Goal: Task Accomplishment & Management: Manage account settings

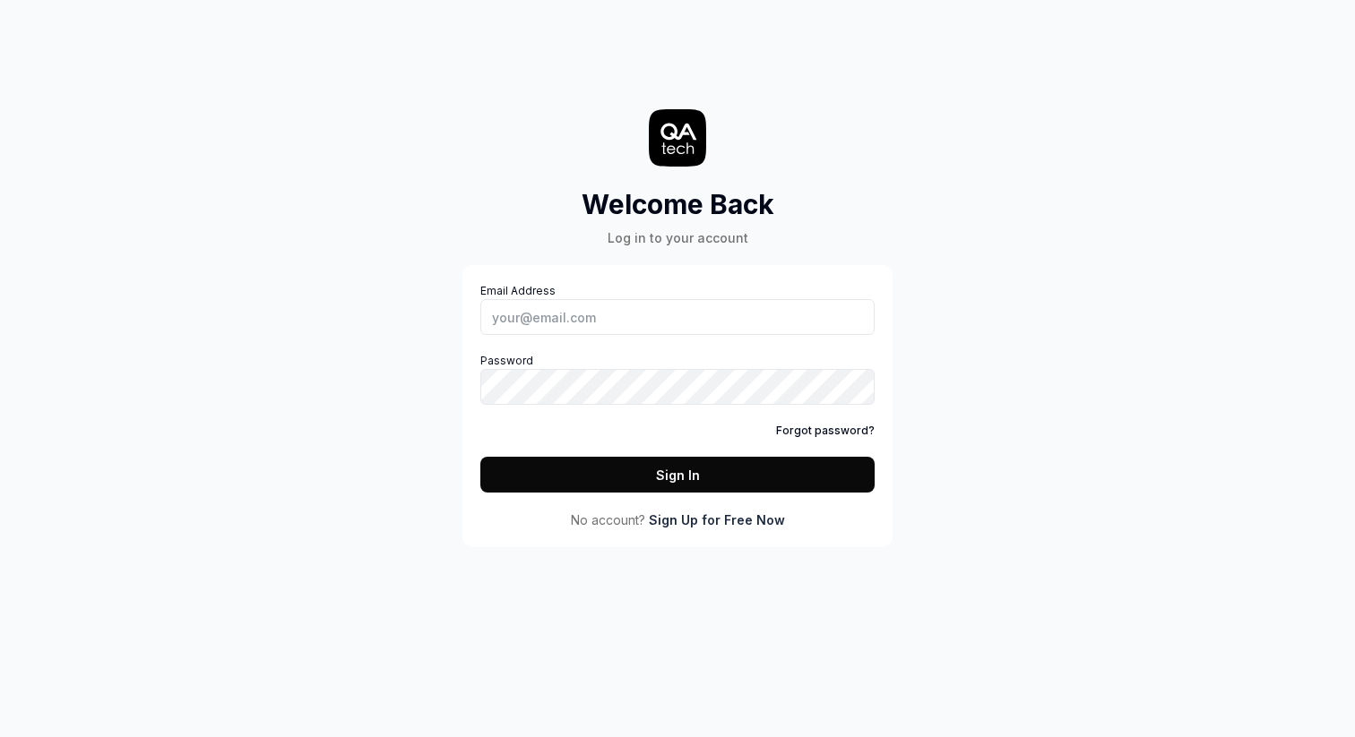
click at [673, 289] on label "Email Address" at bounding box center [677, 309] width 394 height 52
click at [673, 299] on input "Email Address" at bounding box center [677, 317] width 394 height 36
click at [680, 336] on div "Email Address Password Forgot password? Sign In" at bounding box center [677, 388] width 394 height 210
click at [691, 318] on input "Email Address" at bounding box center [677, 317] width 394 height 36
type input "[PERSON_NAME][EMAIL_ADDRESS][DOMAIN_NAME]"
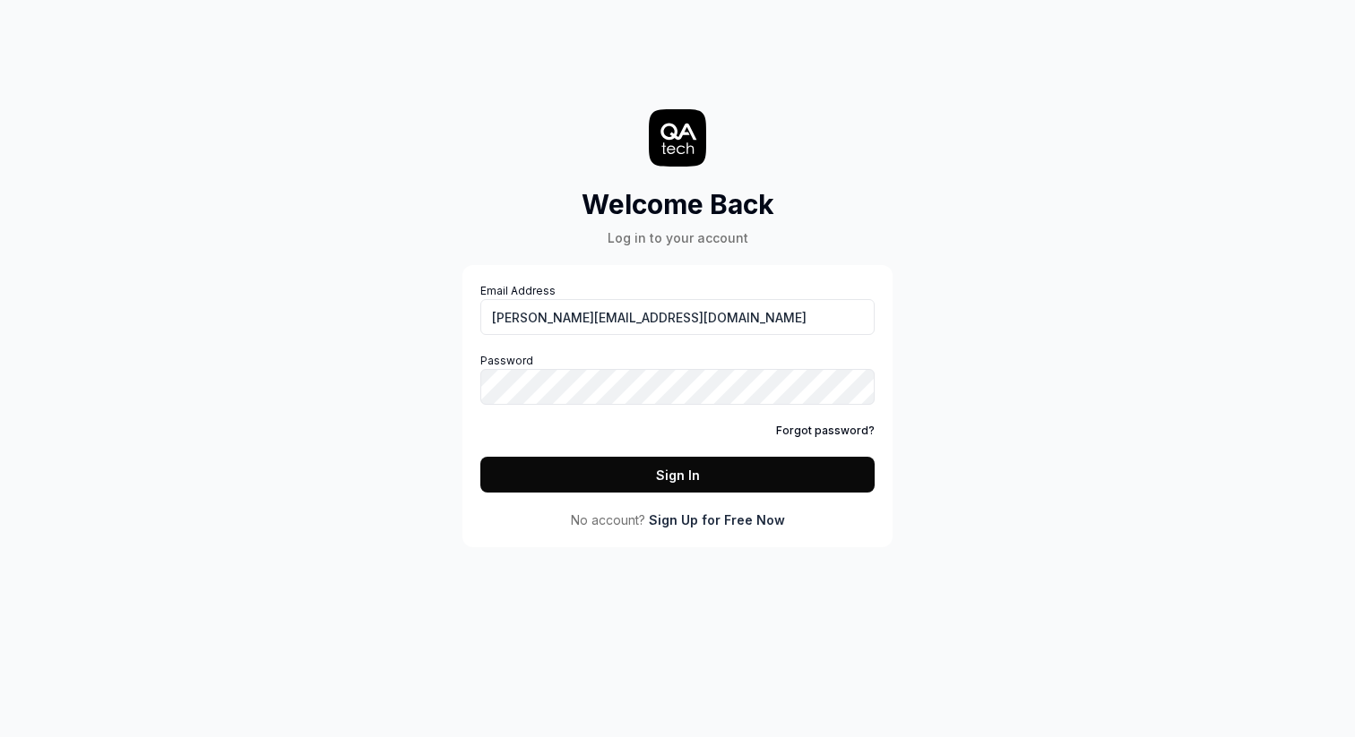
click at [831, 436] on link "Forgot password?" at bounding box center [825, 431] width 99 height 16
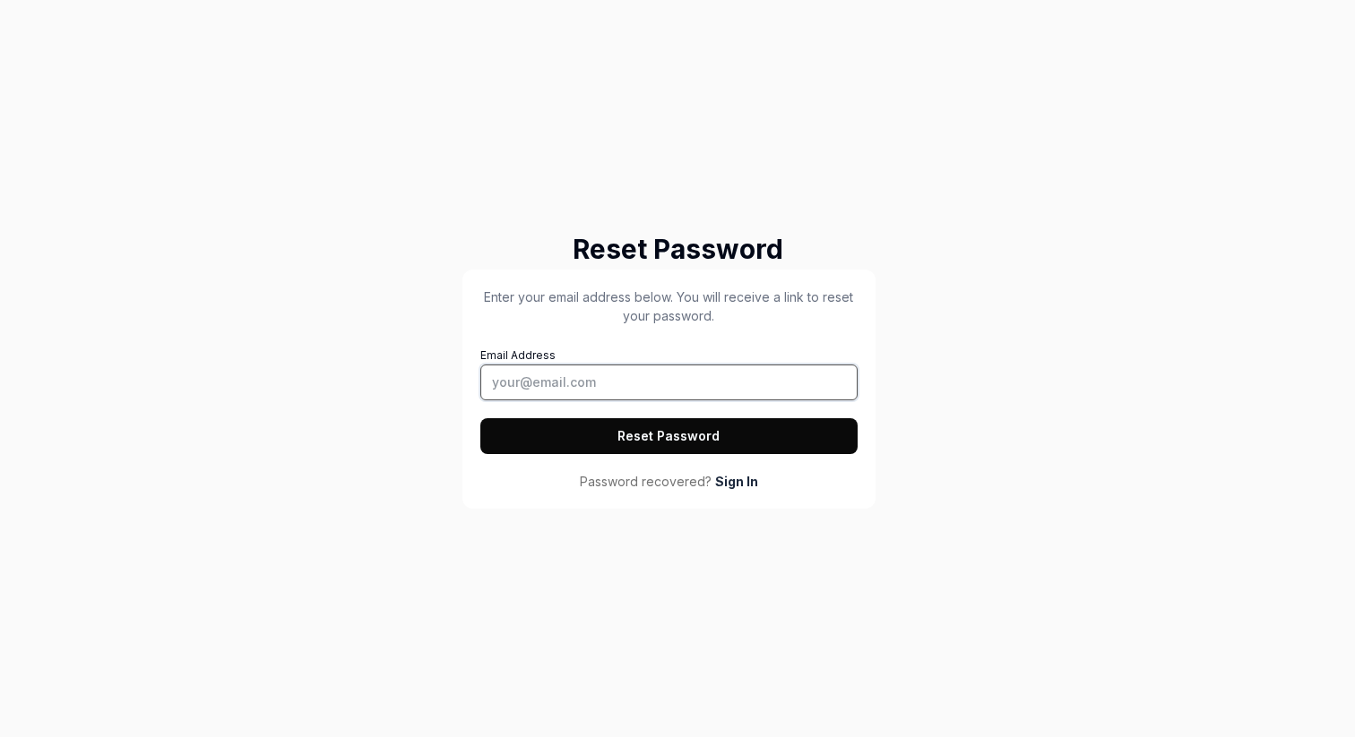
click at [664, 382] on input "Email Address" at bounding box center [668, 383] width 377 height 36
type input "[PERSON_NAME][EMAIL_ADDRESS][DOMAIN_NAME]"
click at [739, 437] on button "Reset Password" at bounding box center [668, 436] width 377 height 36
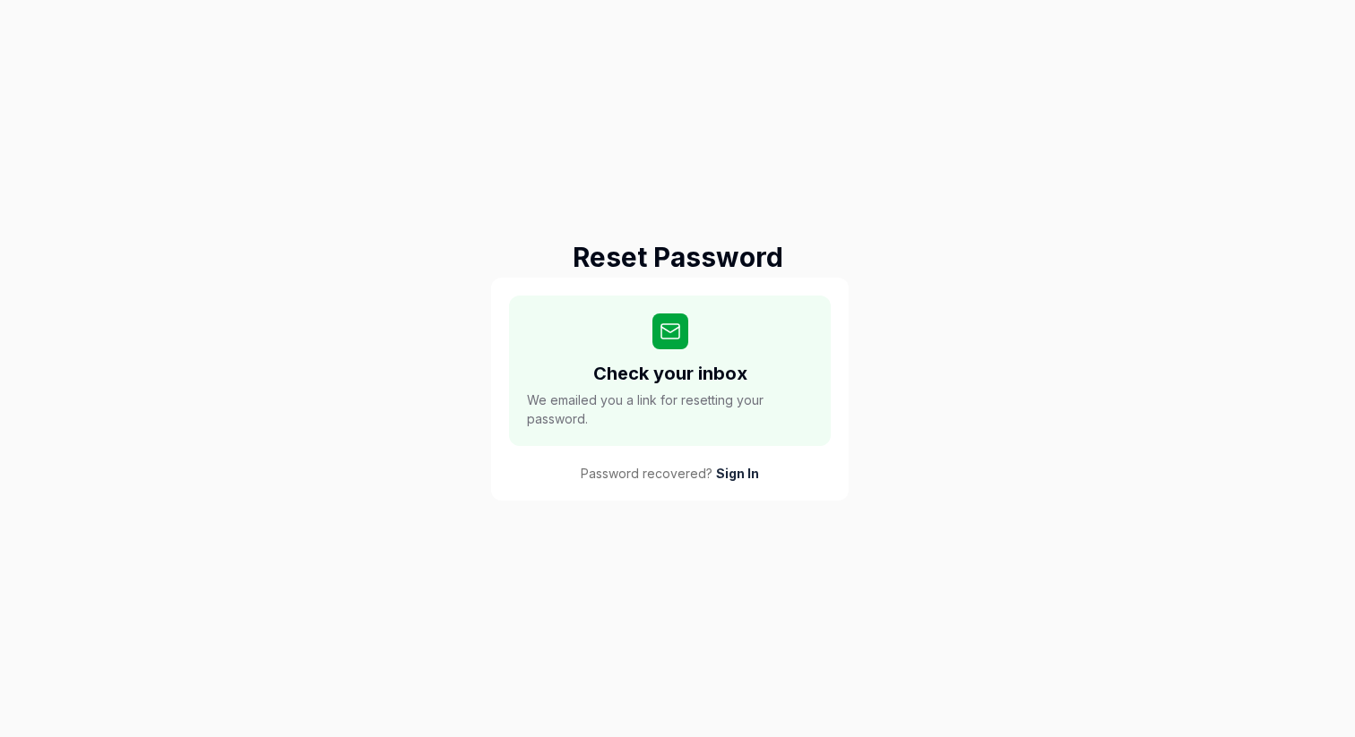
click at [741, 466] on link "Sign In" at bounding box center [737, 473] width 43 height 19
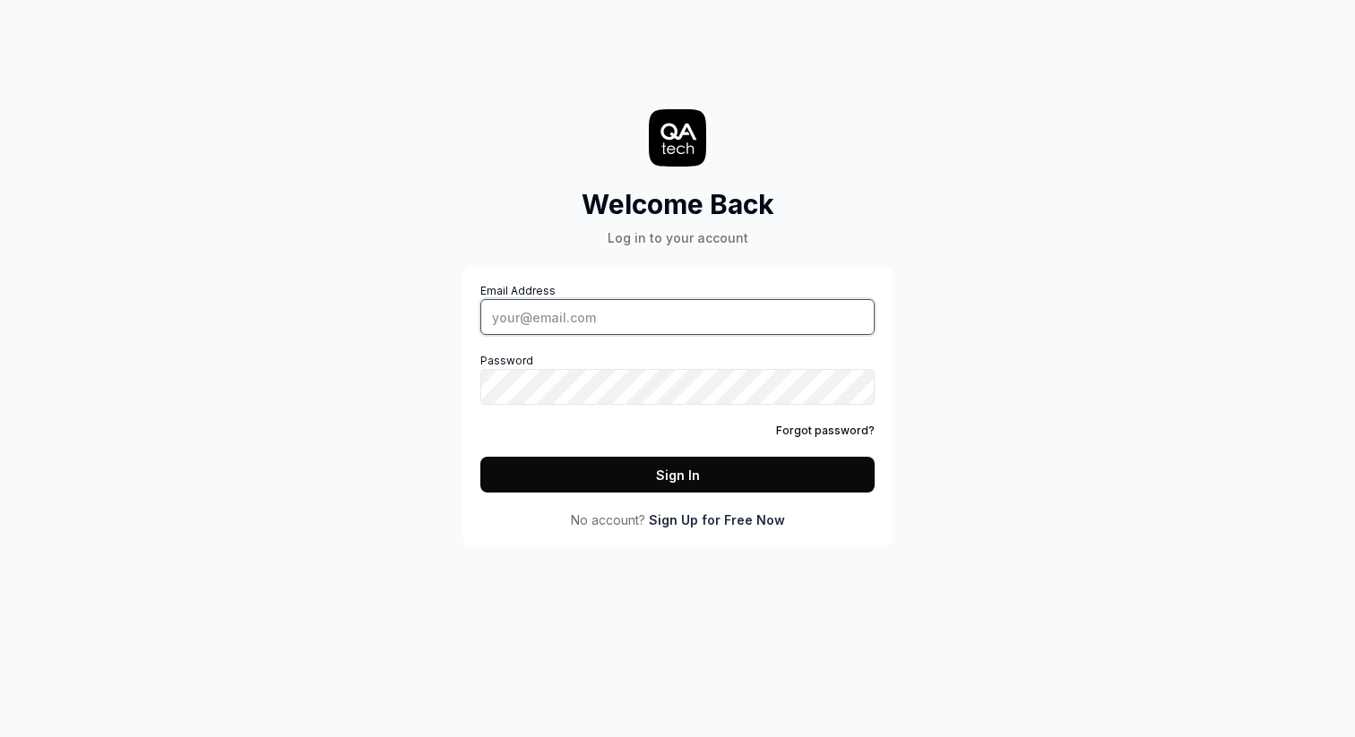
click at [678, 314] on input "Email Address" at bounding box center [677, 317] width 394 height 36
